Goal: Task Accomplishment & Management: Manage account settings

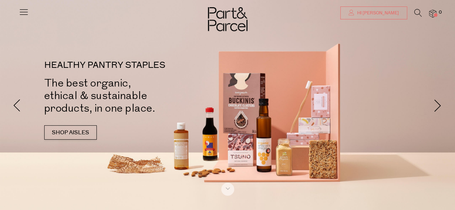
click at [393, 12] on span "Hi [PERSON_NAME]" at bounding box center [376, 13] width 43 height 6
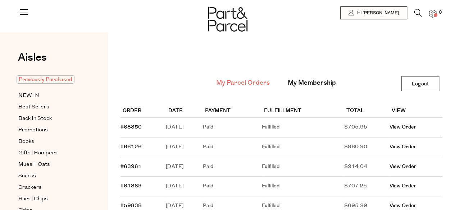
click at [57, 79] on span "Previously Purchased" at bounding box center [46, 79] width 58 height 8
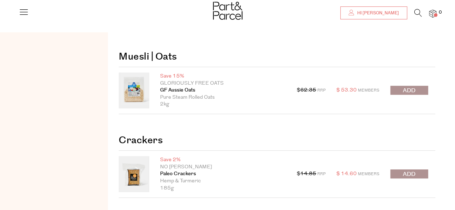
click at [390, 15] on span "Hi Vicki" at bounding box center [376, 13] width 43 height 6
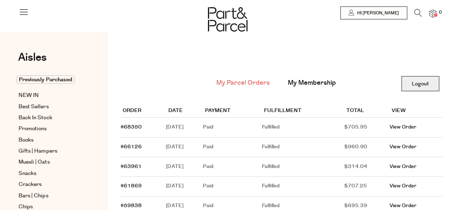
click at [421, 84] on link "Logout" at bounding box center [420, 83] width 38 height 15
